Goal: Information Seeking & Learning: Learn about a topic

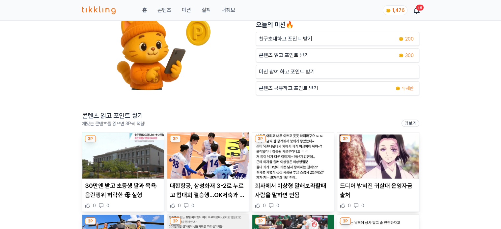
scroll to position [66, 0]
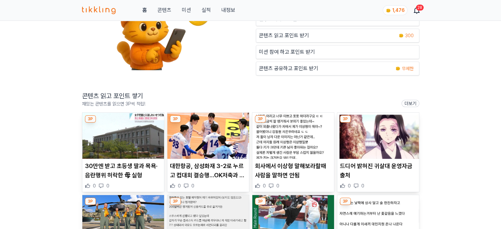
click at [117, 142] on img at bounding box center [123, 136] width 82 height 46
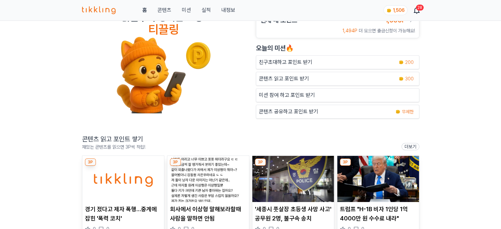
scroll to position [33, 0]
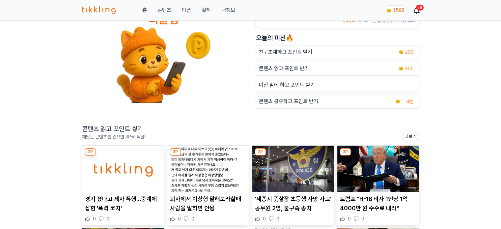
click at [198, 174] on img at bounding box center [208, 169] width 82 height 46
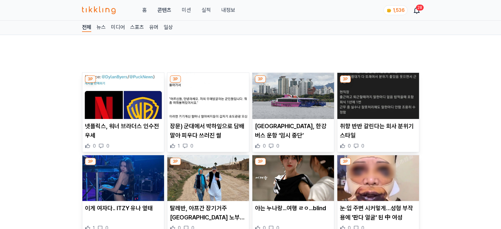
click at [315, 88] on span "Image for Taboola Advertising Unit" at bounding box center [250, 139] width 329 height 185
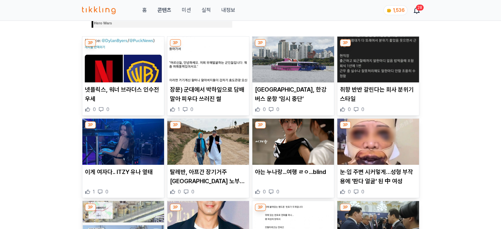
scroll to position [231, 0]
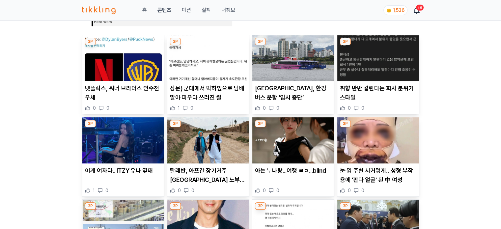
click at [293, 81] on article "서울시, 한강버스 운항 ‘임시 중단’ 0 0" at bounding box center [293, 74] width 82 height 79
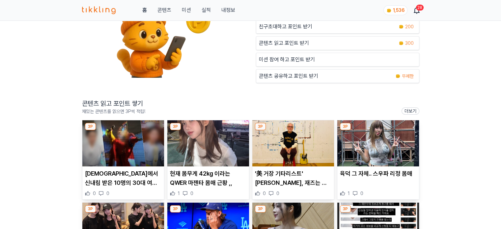
scroll to position [66, 0]
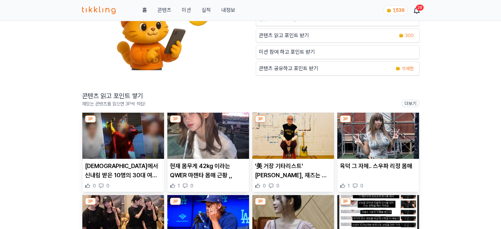
click at [130, 142] on img at bounding box center [123, 136] width 82 height 46
